Goal: Task Accomplishment & Management: Use online tool/utility

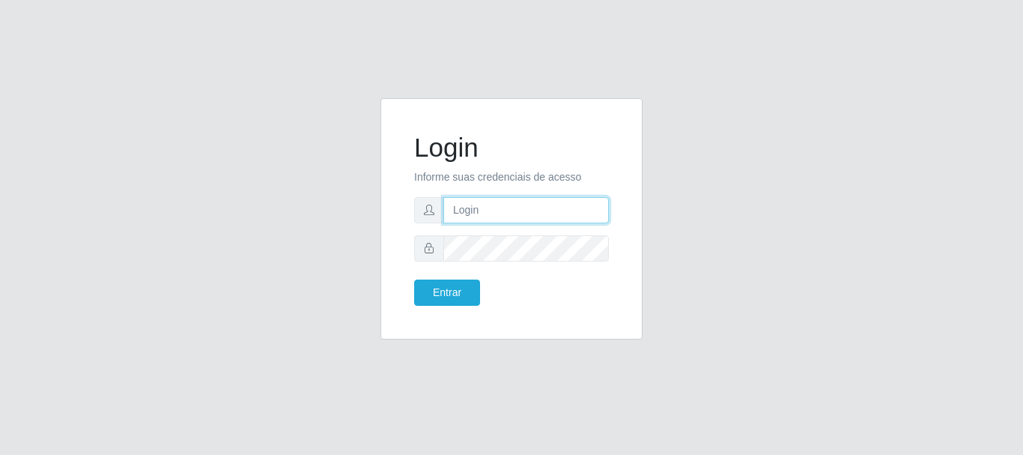
click at [509, 206] on input "text" at bounding box center [526, 210] width 166 height 26
type input "ian@galiottoAa123456"
drag, startPoint x: 514, startPoint y: 212, endPoint x: 573, endPoint y: 212, distance: 59.2
click at [573, 212] on input "ian@galiottoAa123456" at bounding box center [526, 210] width 166 height 26
click at [414, 279] on button "Entrar" at bounding box center [447, 292] width 66 height 26
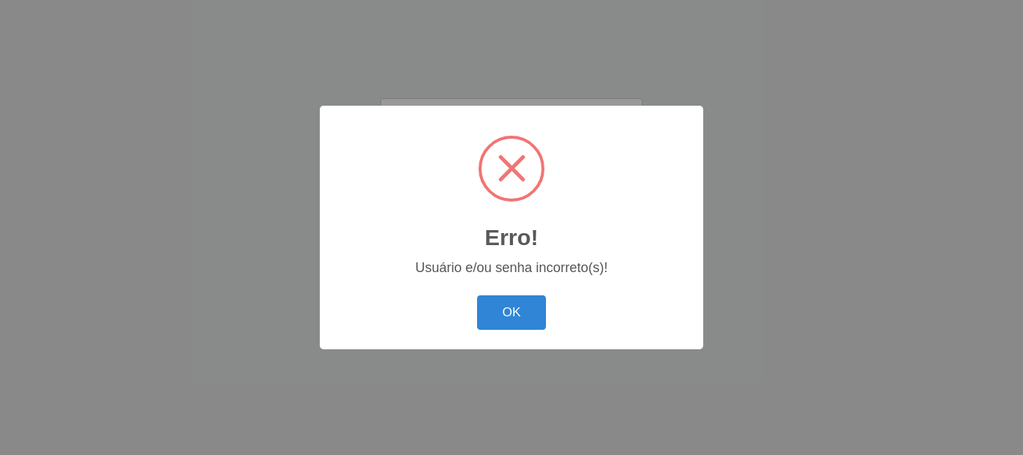
click at [477, 295] on button "OK" at bounding box center [512, 312] width 70 height 35
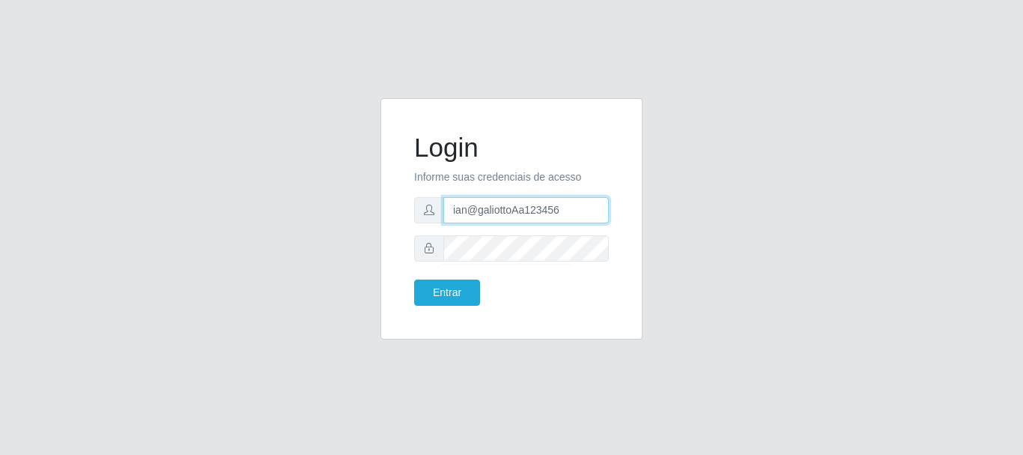
drag, startPoint x: 515, startPoint y: 210, endPoint x: 578, endPoint y: 208, distance: 63.7
click at [578, 208] on input "ian@galiottoAa123456" at bounding box center [526, 210] width 166 height 26
type input "[PERSON_NAME]"
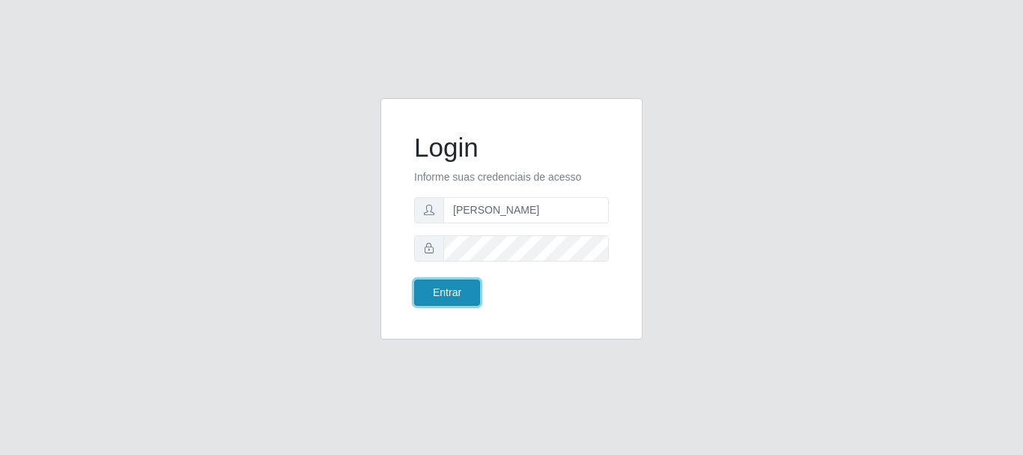
click at [455, 291] on button "Entrar" at bounding box center [447, 292] width 66 height 26
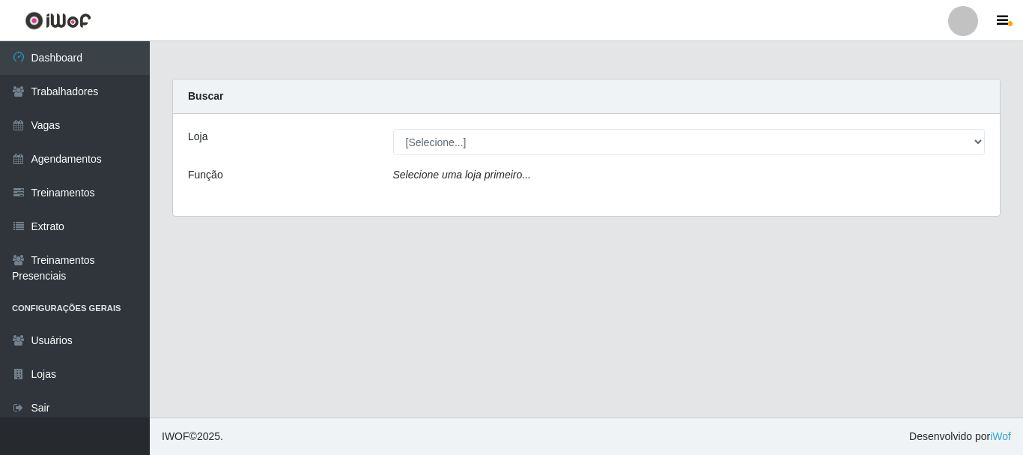
click at [464, 156] on div "Loja [Selecione...] Casa Galiotto Restaurante Função Selecione uma loja primeir…" at bounding box center [586, 165] width 827 height 102
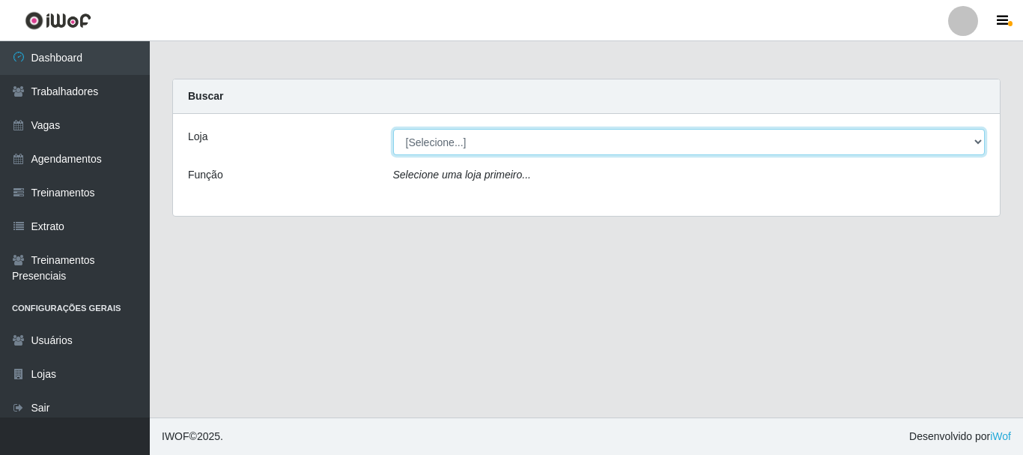
click at [464, 148] on select "[Selecione...] [GEOGRAPHIC_DATA]" at bounding box center [689, 142] width 592 height 26
select select "279"
click at [393, 129] on select "[Selecione...] [GEOGRAPHIC_DATA]" at bounding box center [689, 142] width 592 height 26
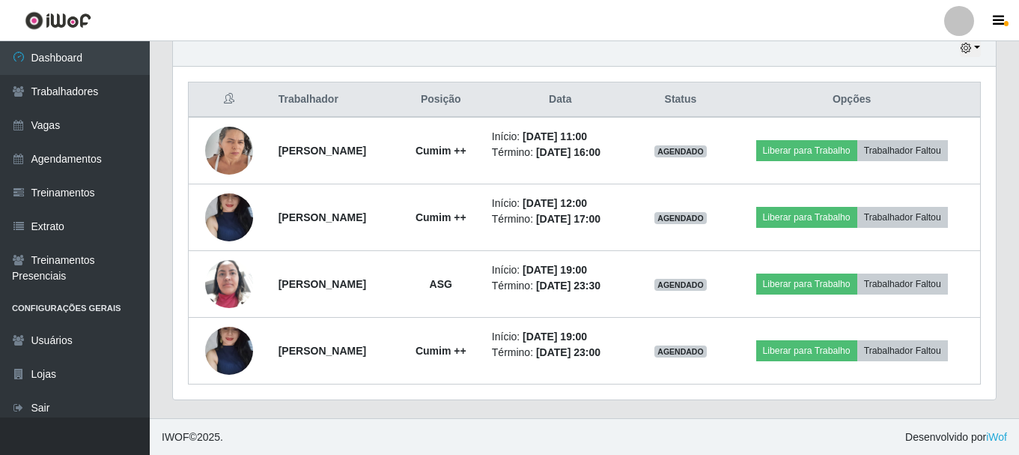
scroll to position [540, 0]
